Goal: Navigation & Orientation: Find specific page/section

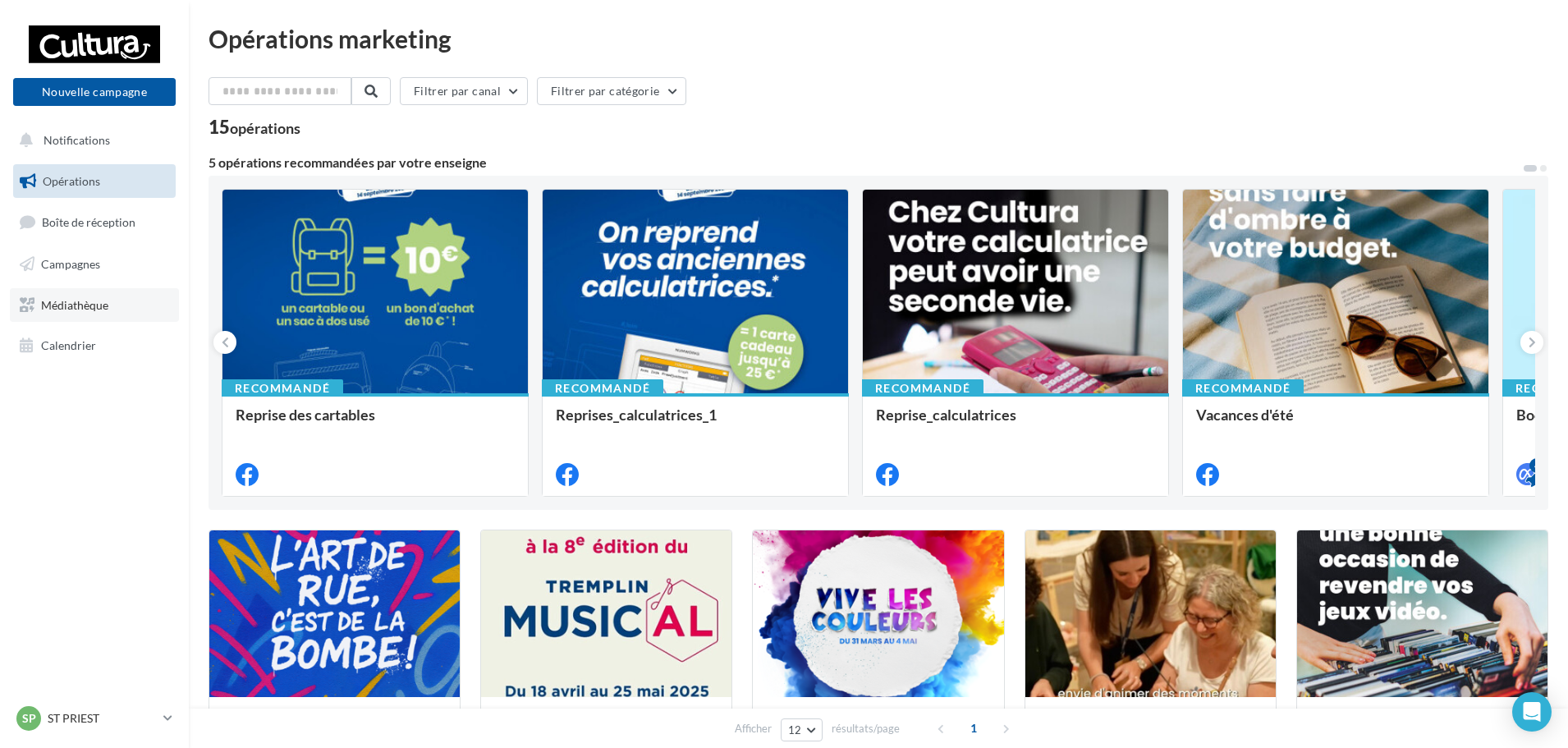
click at [91, 307] on span "Médiathèque" at bounding box center [75, 304] width 67 height 14
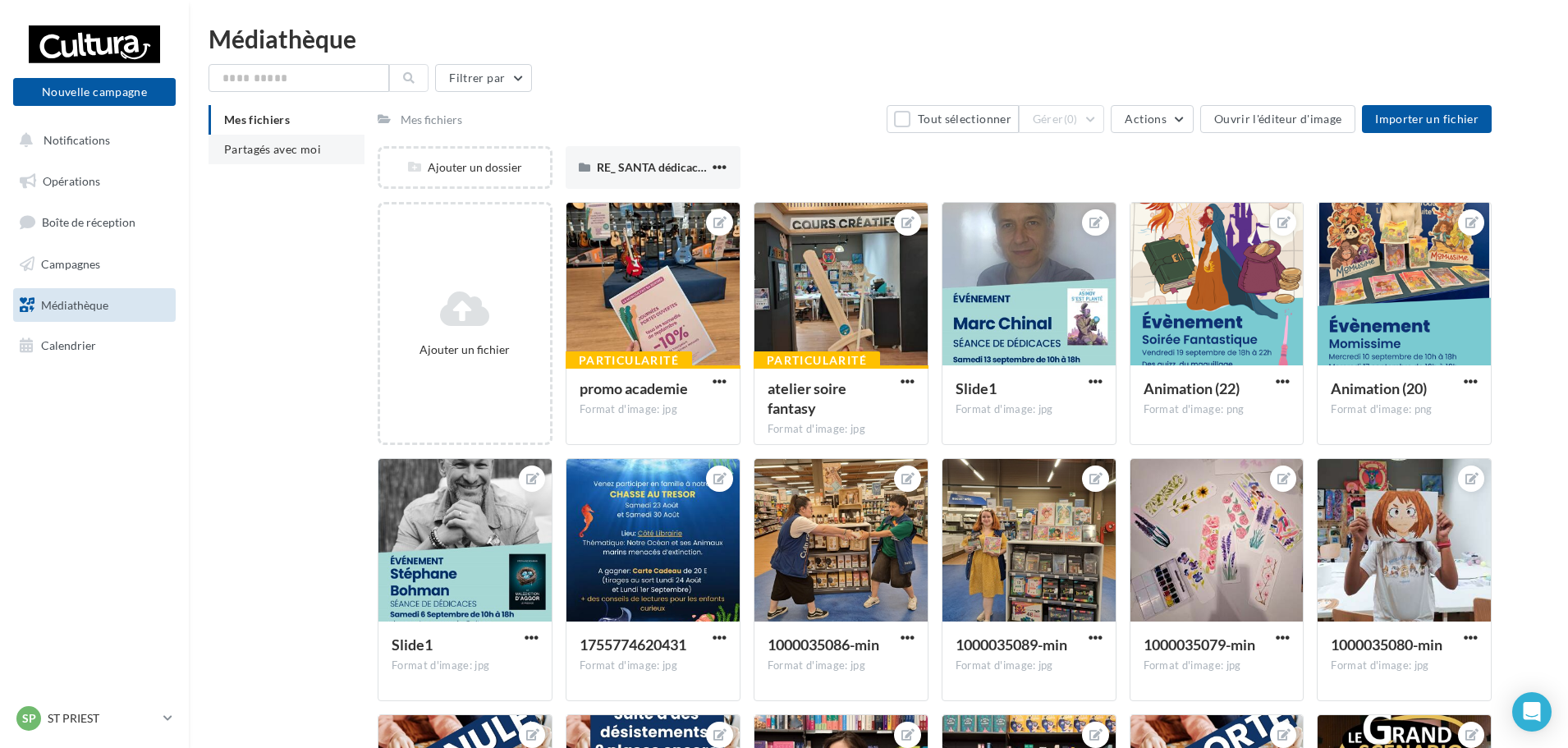
click at [294, 147] on span "Partagés avec moi" at bounding box center [272, 148] width 97 height 14
